Goal: Information Seeking & Learning: Learn about a topic

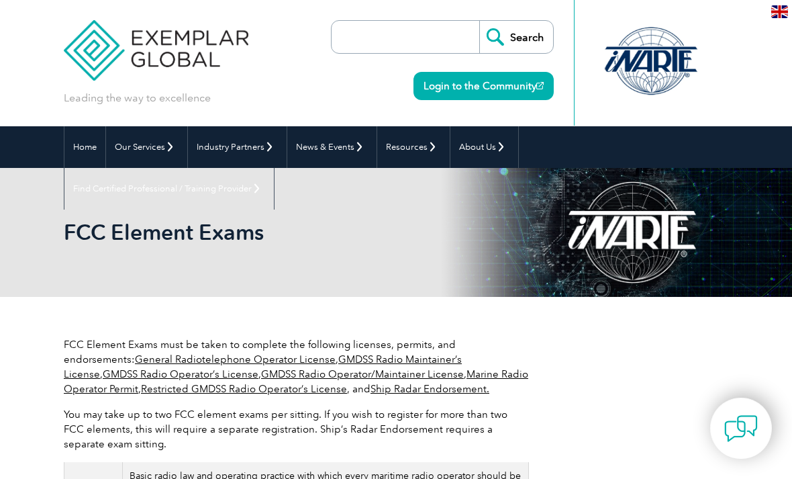
click at [501, 79] on link "Login to the Community" at bounding box center [483, 86] width 140 height 28
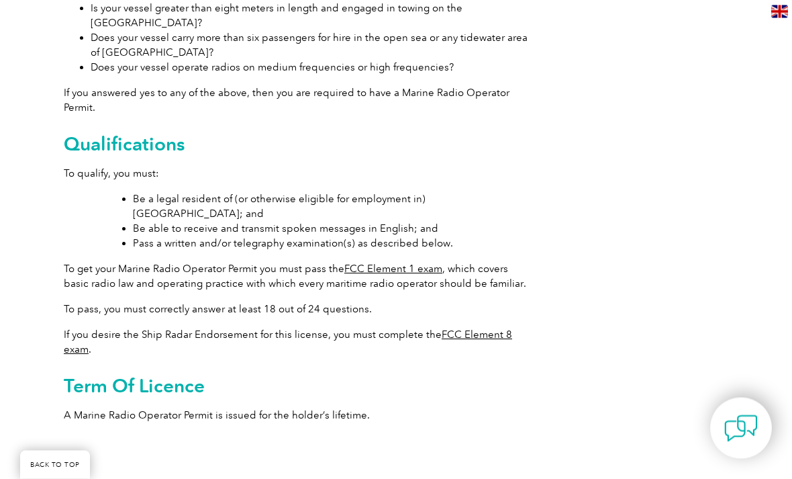
scroll to position [543, 0]
click at [403, 262] on link "FCC Element 1 exam" at bounding box center [393, 268] width 98 height 12
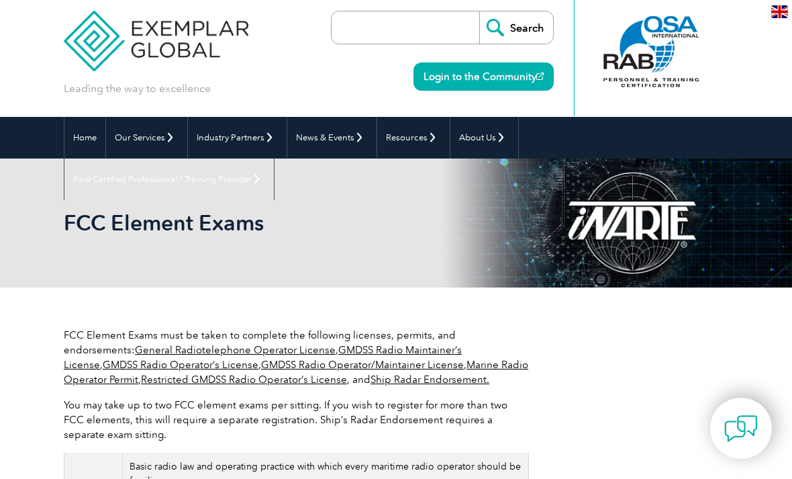
scroll to position [7, 0]
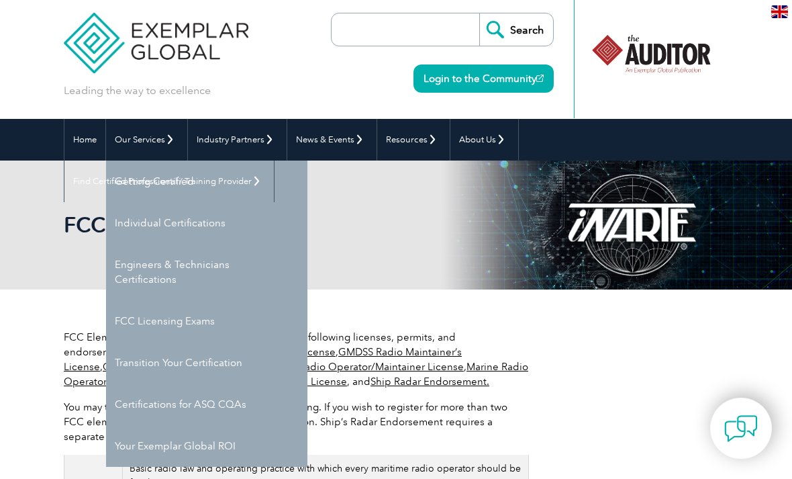
click at [173, 323] on link "FCC Licensing Exams" at bounding box center [206, 321] width 201 height 42
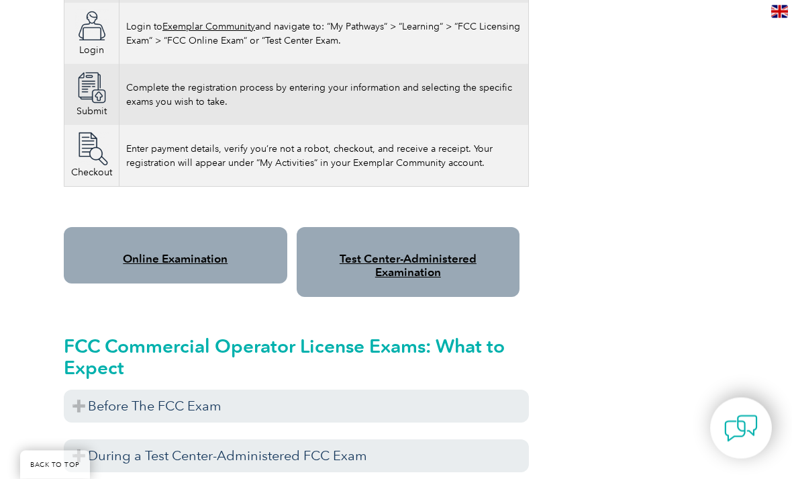
scroll to position [1022, 0]
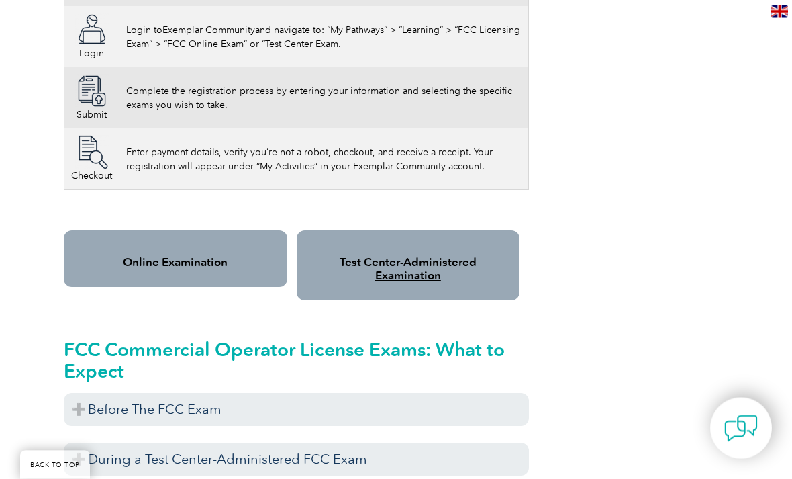
click at [213, 268] on link "Online Examination" at bounding box center [175, 262] width 105 height 13
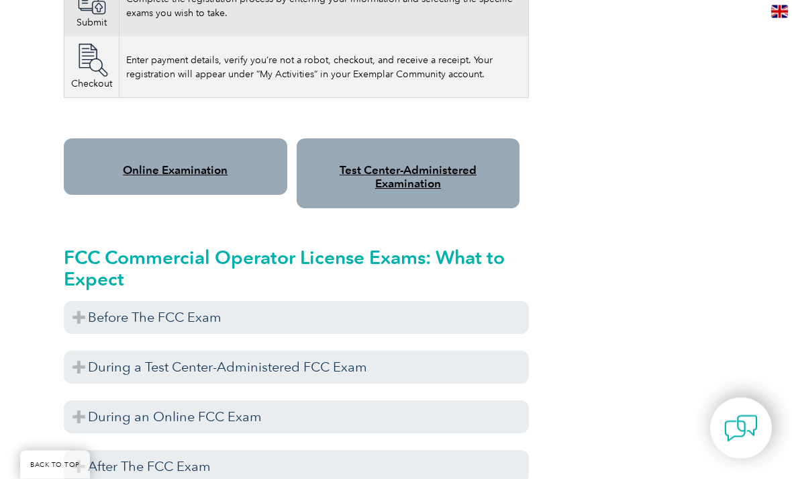
scroll to position [1115, 0]
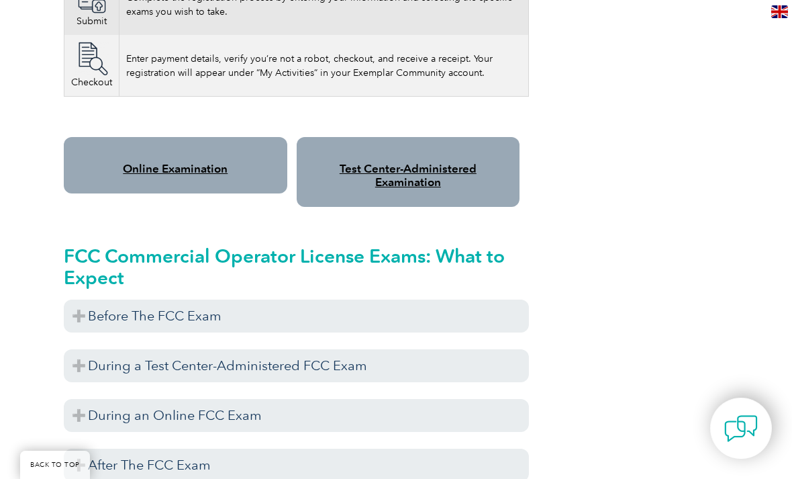
click at [172, 315] on h3 "Before The FCC Exam" at bounding box center [296, 315] width 465 height 33
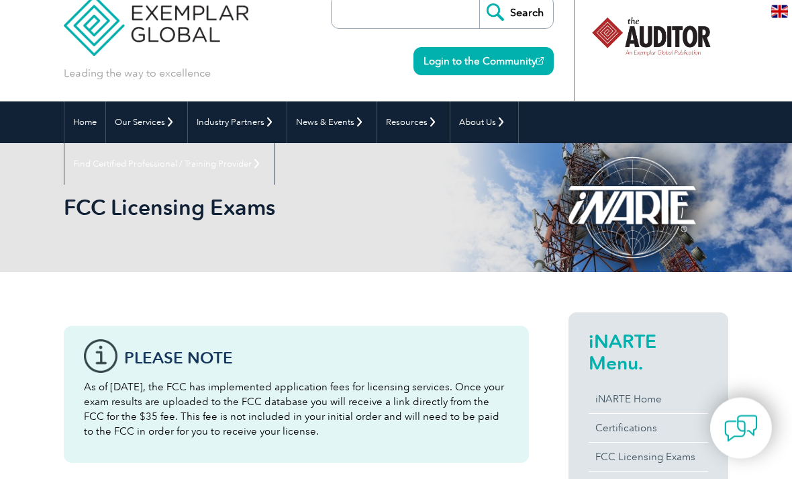
scroll to position [0, 0]
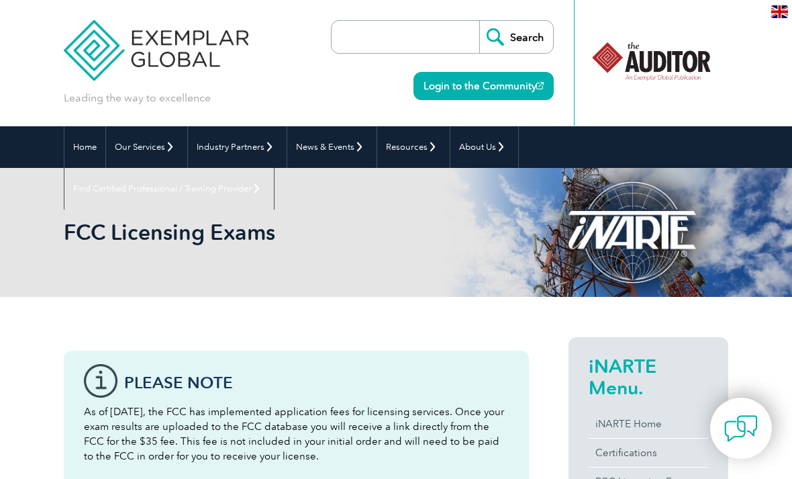
click at [86, 140] on link "Home" at bounding box center [84, 147] width 41 height 42
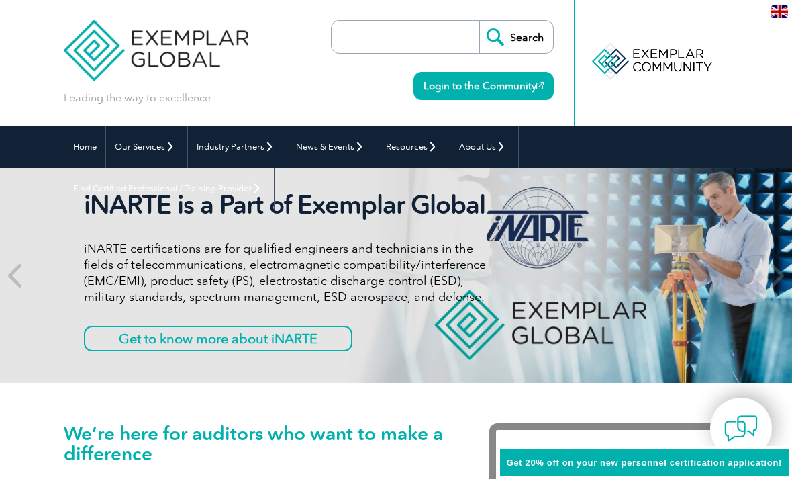
click at [468, 79] on link "Login to the Community" at bounding box center [483, 86] width 140 height 28
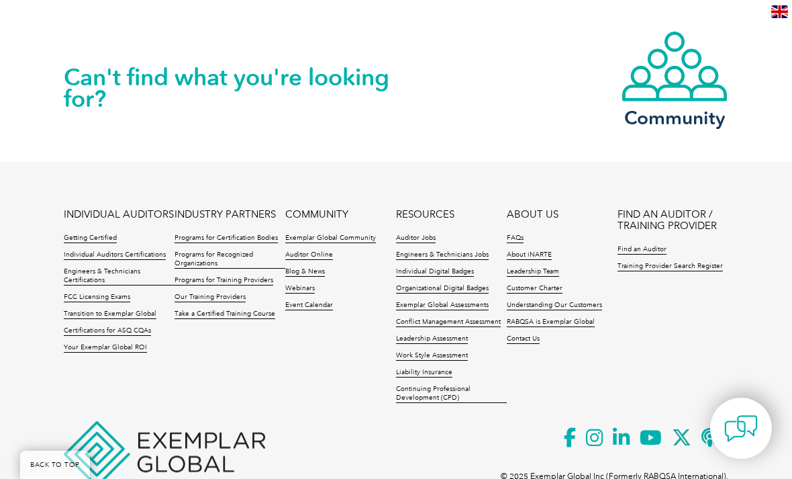
scroll to position [1360, 0]
click at [107, 300] on link "FCC Licensing Exams" at bounding box center [97, 297] width 66 height 9
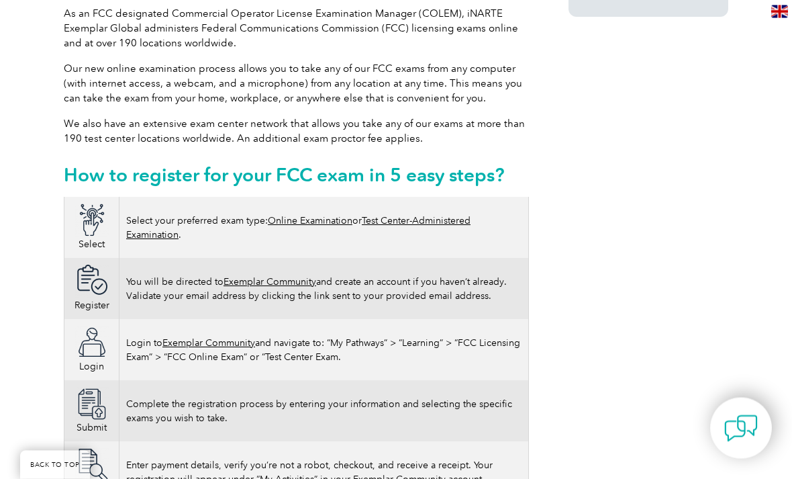
scroll to position [709, 0]
click at [220, 338] on link "Exemplar Community" at bounding box center [208, 342] width 93 height 11
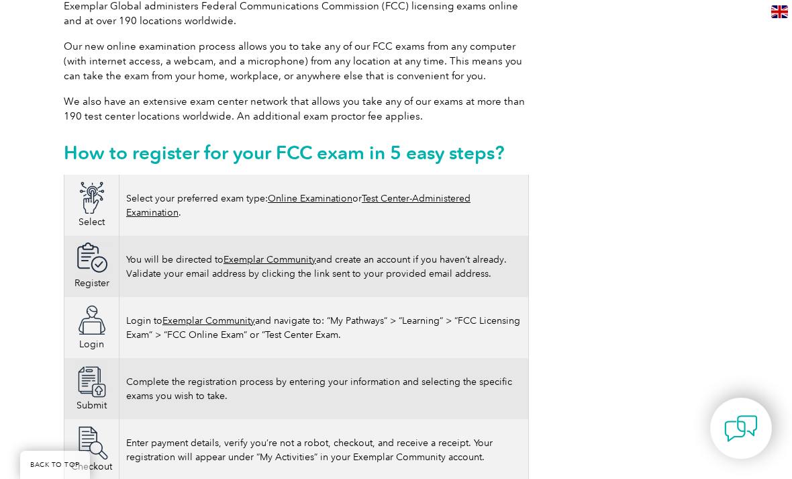
click at [229, 315] on link "Exemplar Community" at bounding box center [208, 320] width 93 height 11
